Goal: Task Accomplishment & Management: Complete application form

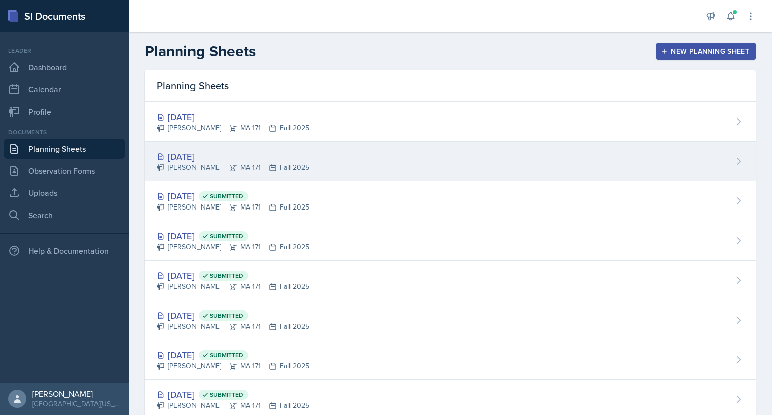
click at [294, 153] on div "[DATE] [PERSON_NAME] MA 171 Fall 2025" at bounding box center [451, 162] width 612 height 40
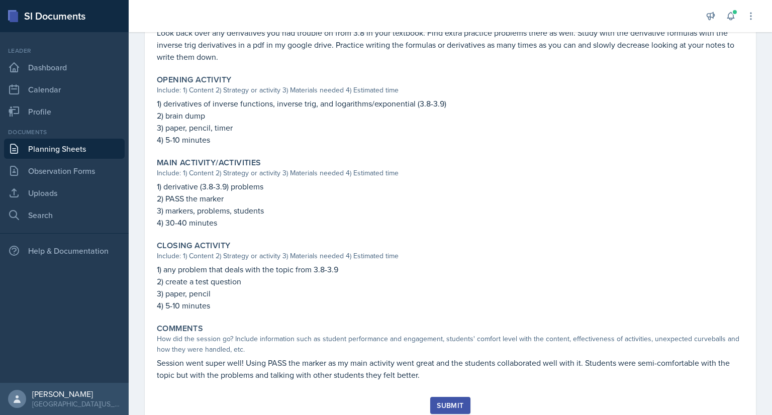
scroll to position [326, 0]
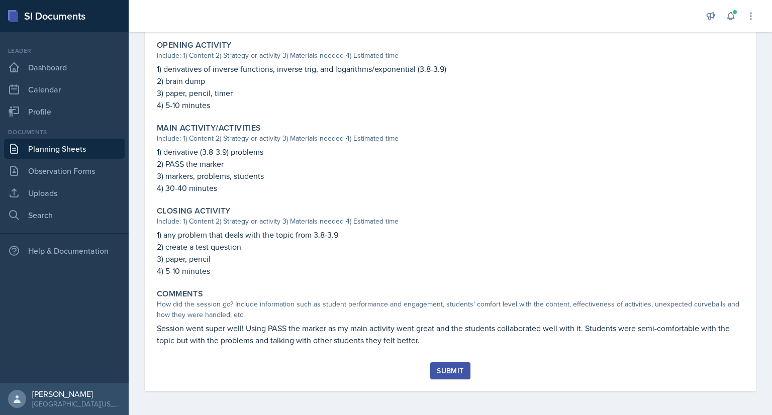
click at [448, 377] on button "Submit" at bounding box center [450, 371] width 40 height 17
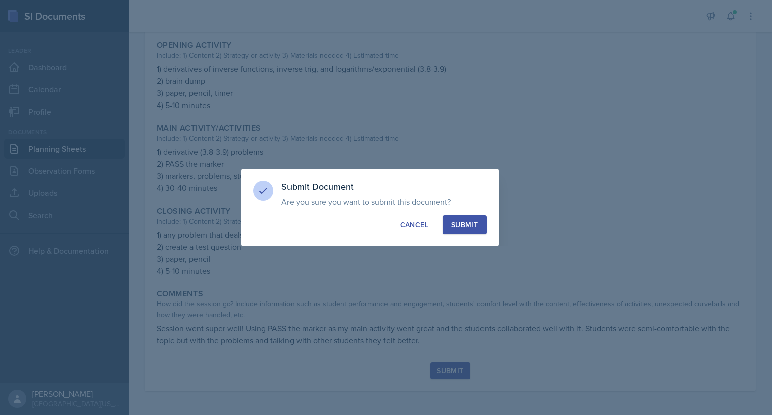
click at [467, 221] on div "Submit" at bounding box center [465, 225] width 27 height 10
radio input "true"
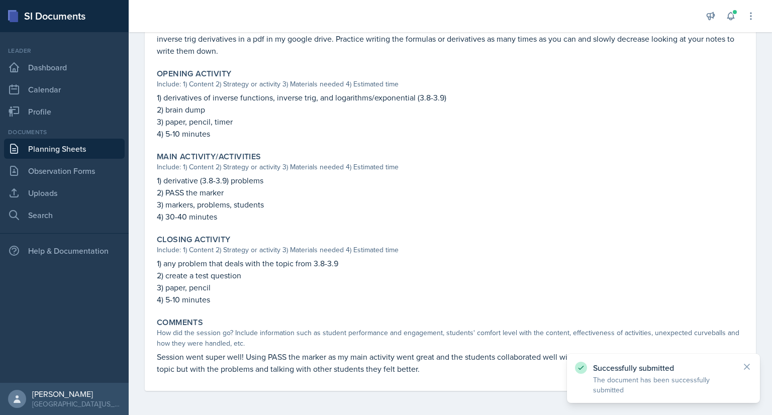
scroll to position [0, 0]
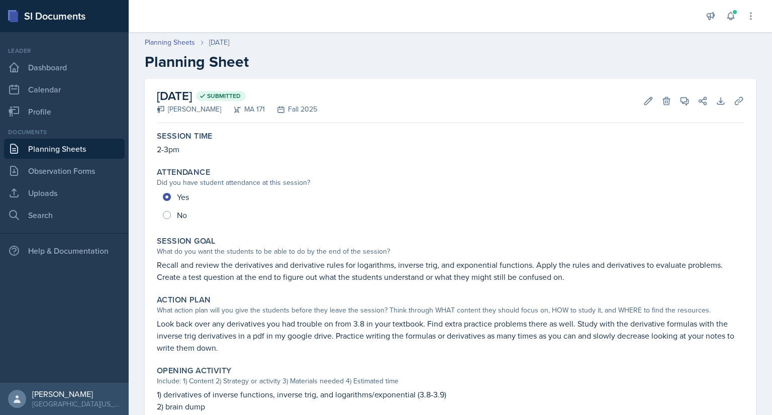
click at [72, 155] on link "Planning Sheets" at bounding box center [64, 149] width 121 height 20
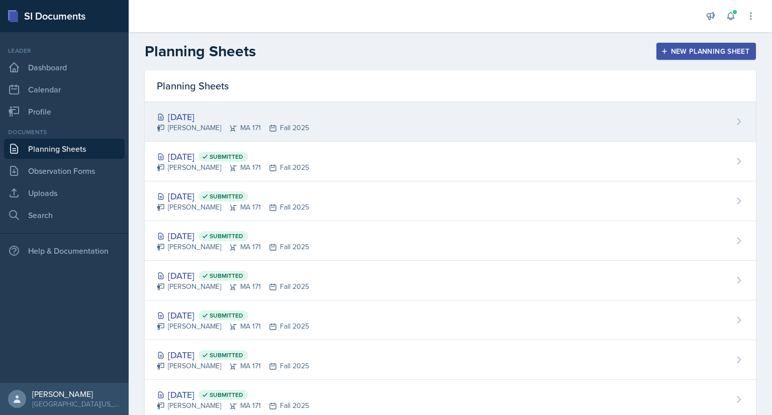
click at [298, 125] on div "[DATE] [PERSON_NAME] MA 171 Fall 2025" at bounding box center [451, 122] width 612 height 40
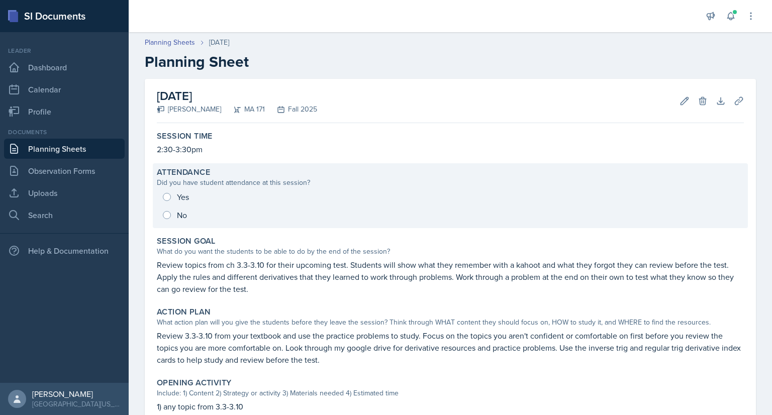
click at [169, 194] on div "Yes No" at bounding box center [450, 206] width 587 height 36
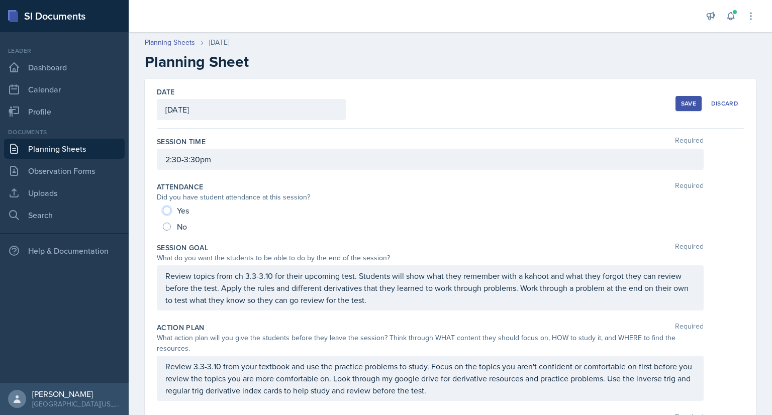
click at [167, 212] on input "Yes" at bounding box center [167, 211] width 8 height 8
radio input "true"
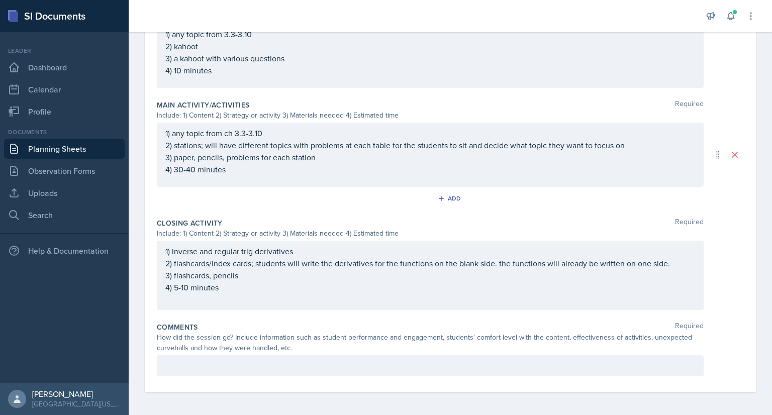
scroll to position [430, 0]
click at [213, 360] on p at bounding box center [430, 365] width 530 height 12
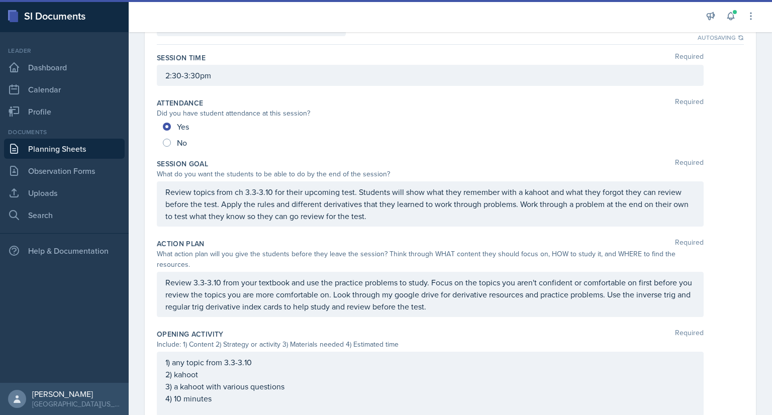
scroll to position [0, 0]
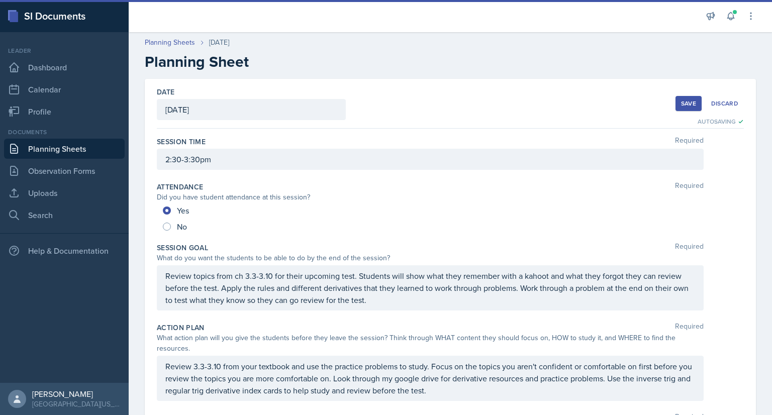
click at [681, 103] on div "Save" at bounding box center [688, 104] width 15 height 8
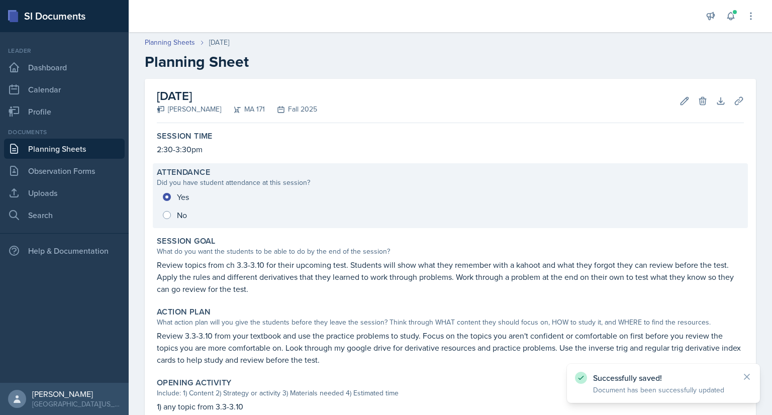
scroll to position [346, 0]
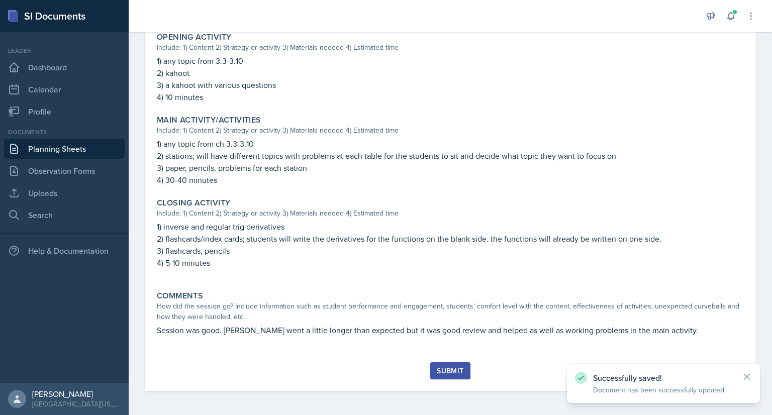
click at [447, 376] on button "Submit" at bounding box center [450, 371] width 40 height 17
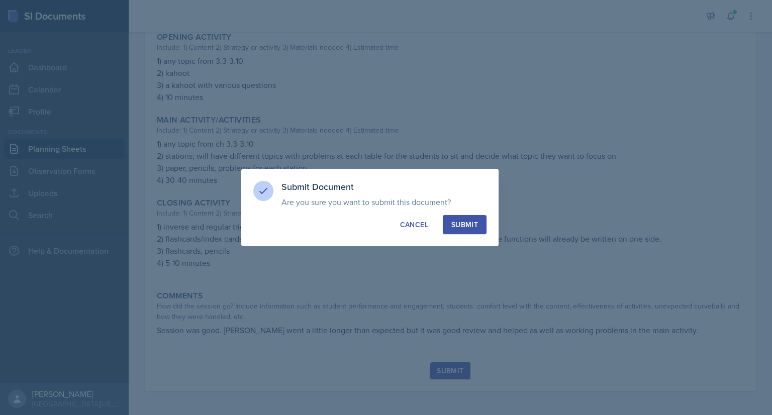
click at [461, 234] on button "Submit" at bounding box center [465, 224] width 44 height 19
radio input "true"
